Goal: Task Accomplishment & Management: Use online tool/utility

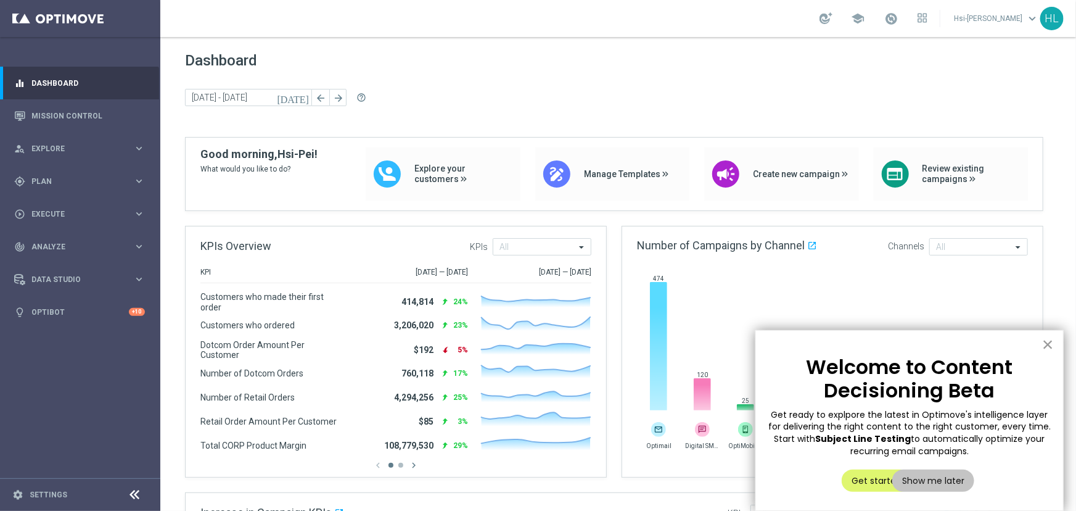
click at [1049, 342] on button "×" at bounding box center [1048, 344] width 12 height 20
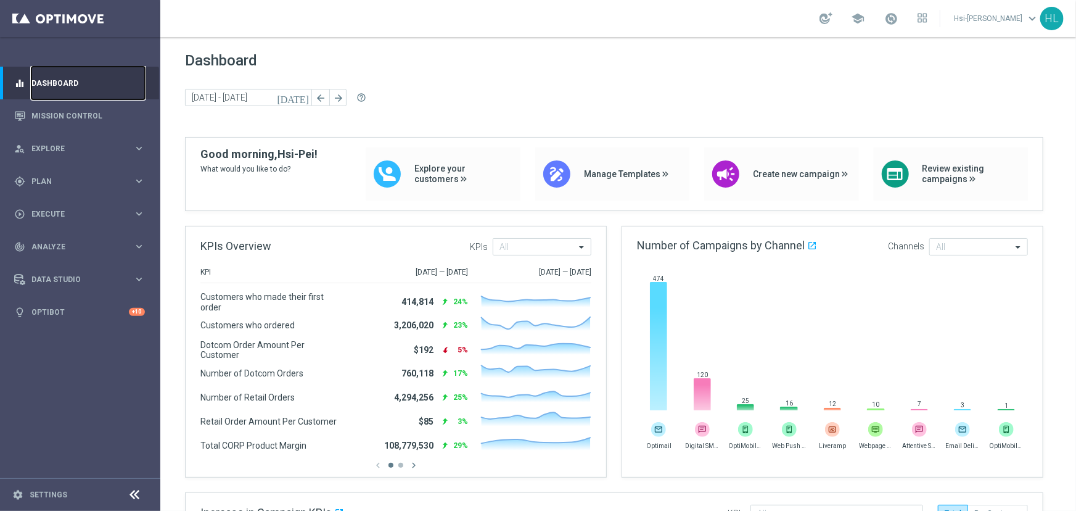
click at [68, 97] on link "Dashboard" at bounding box center [87, 83] width 113 height 33
click at [67, 107] on link "Mission Control" at bounding box center [87, 115] width 113 height 33
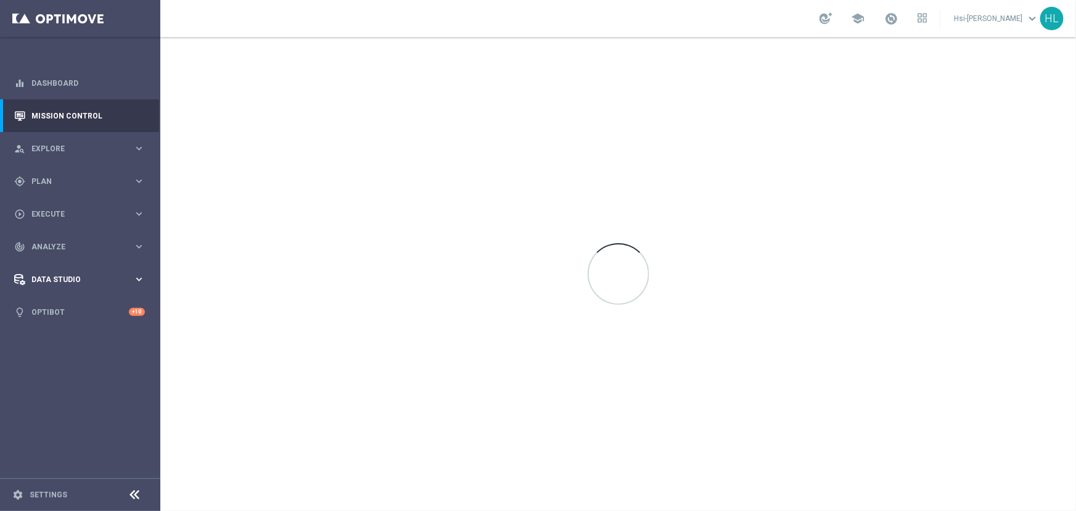
click at [80, 279] on span "Data Studio" at bounding box center [82, 279] width 102 height 7
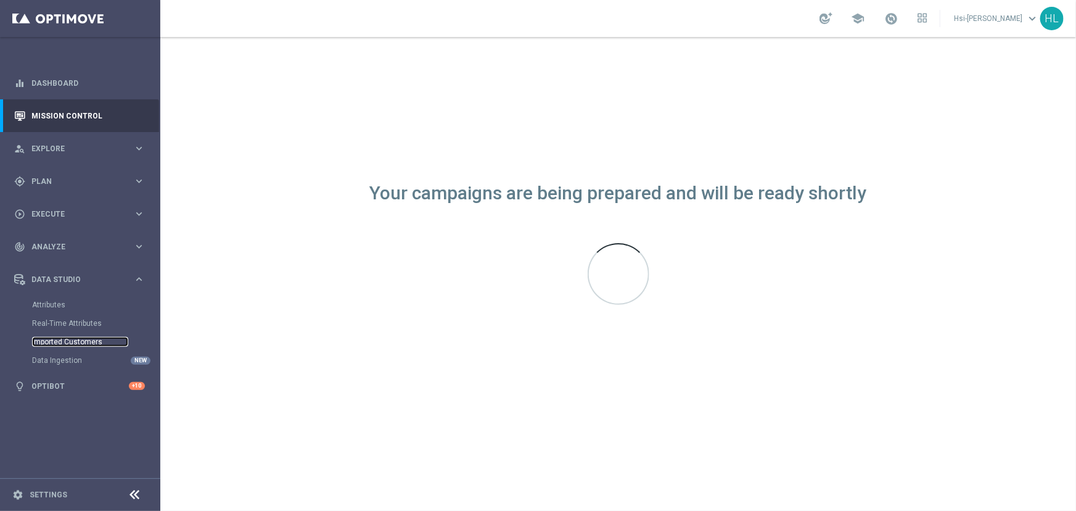
click at [76, 338] on link "Imported Customers" at bounding box center [80, 342] width 96 height 10
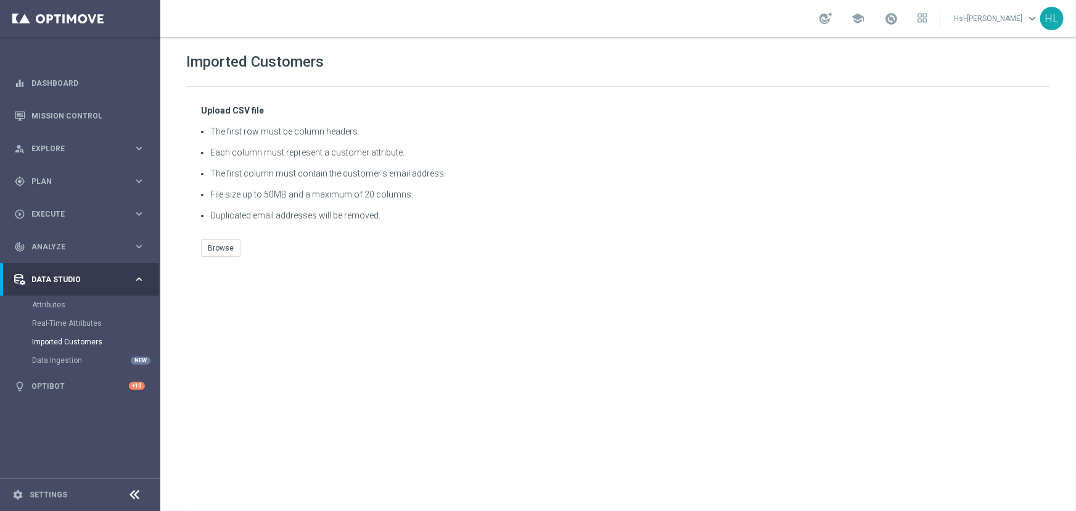
drag, startPoint x: 350, startPoint y: 60, endPoint x: 180, endPoint y: 64, distance: 169.6
click at [180, 64] on div "Imported Customers Upload CSV file The first row must be column headers. Each c…" at bounding box center [618, 274] width 916 height 474
copy h2 "Imported Customers"
